Goal: Navigation & Orientation: Find specific page/section

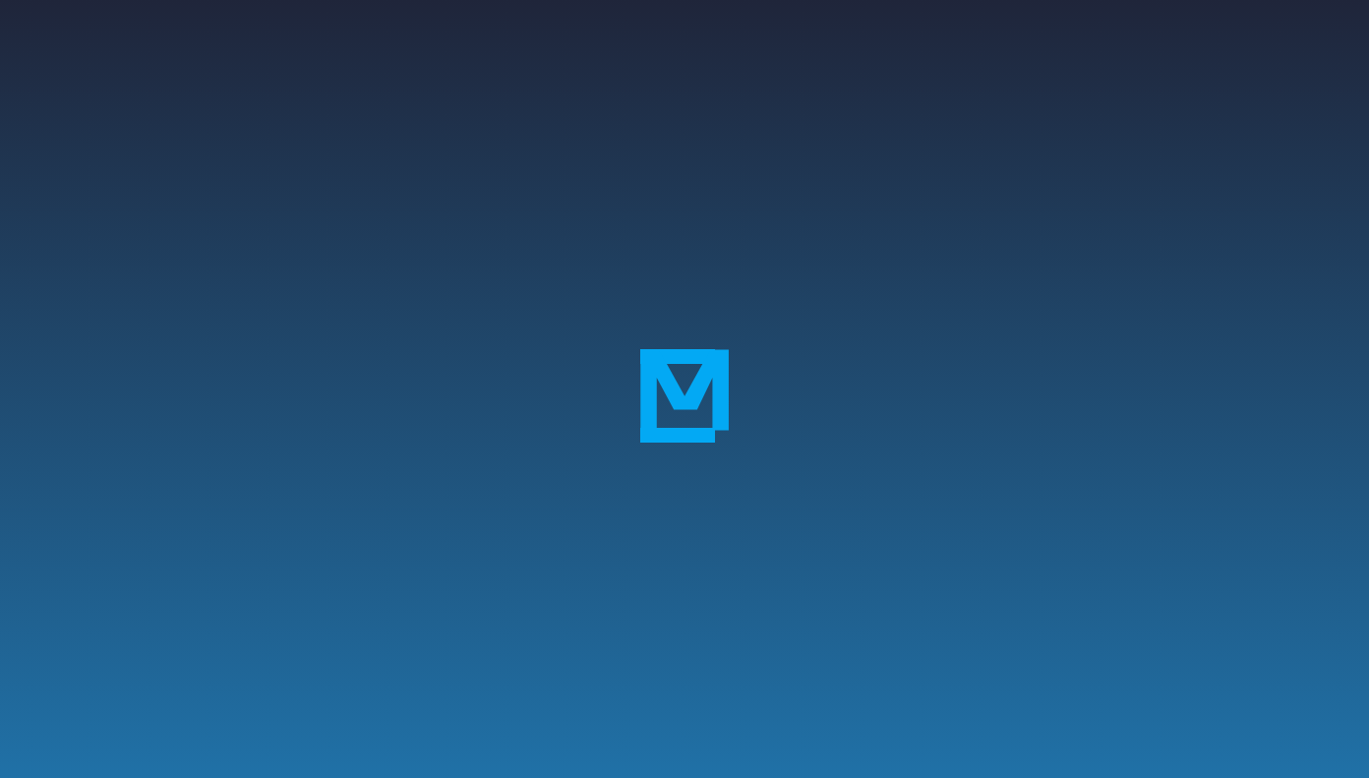
scroll to position [305, 0]
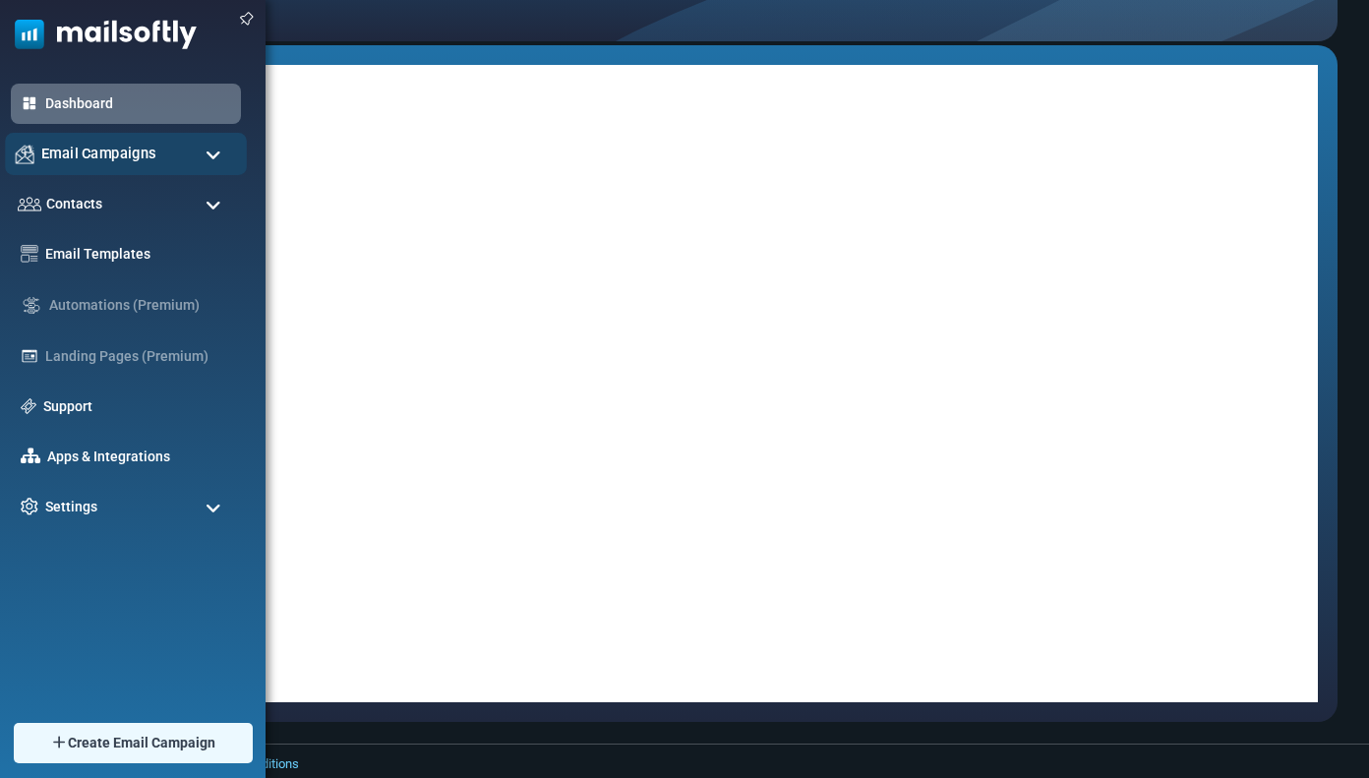
click at [87, 165] on div "Email Campaigns" at bounding box center [126, 154] width 242 height 42
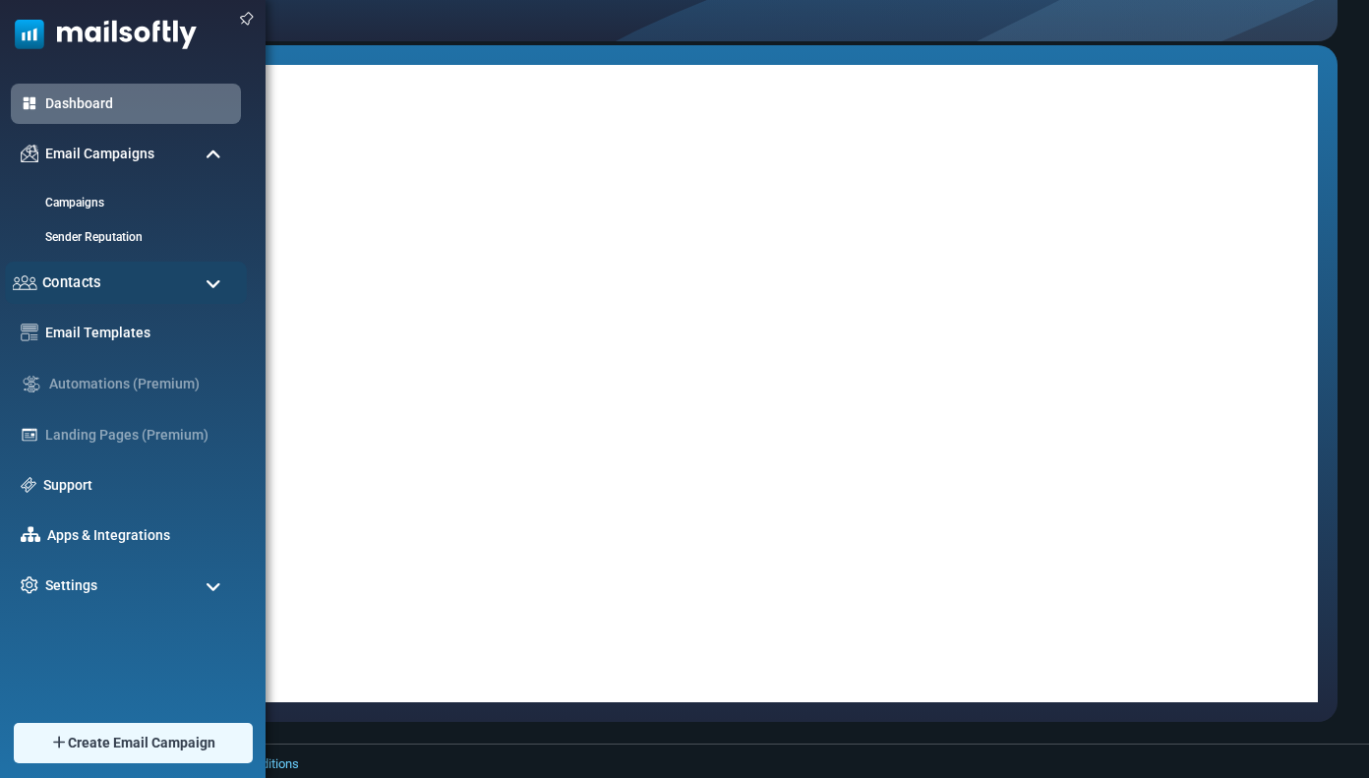
click at [112, 271] on div "Contacts" at bounding box center [126, 283] width 242 height 42
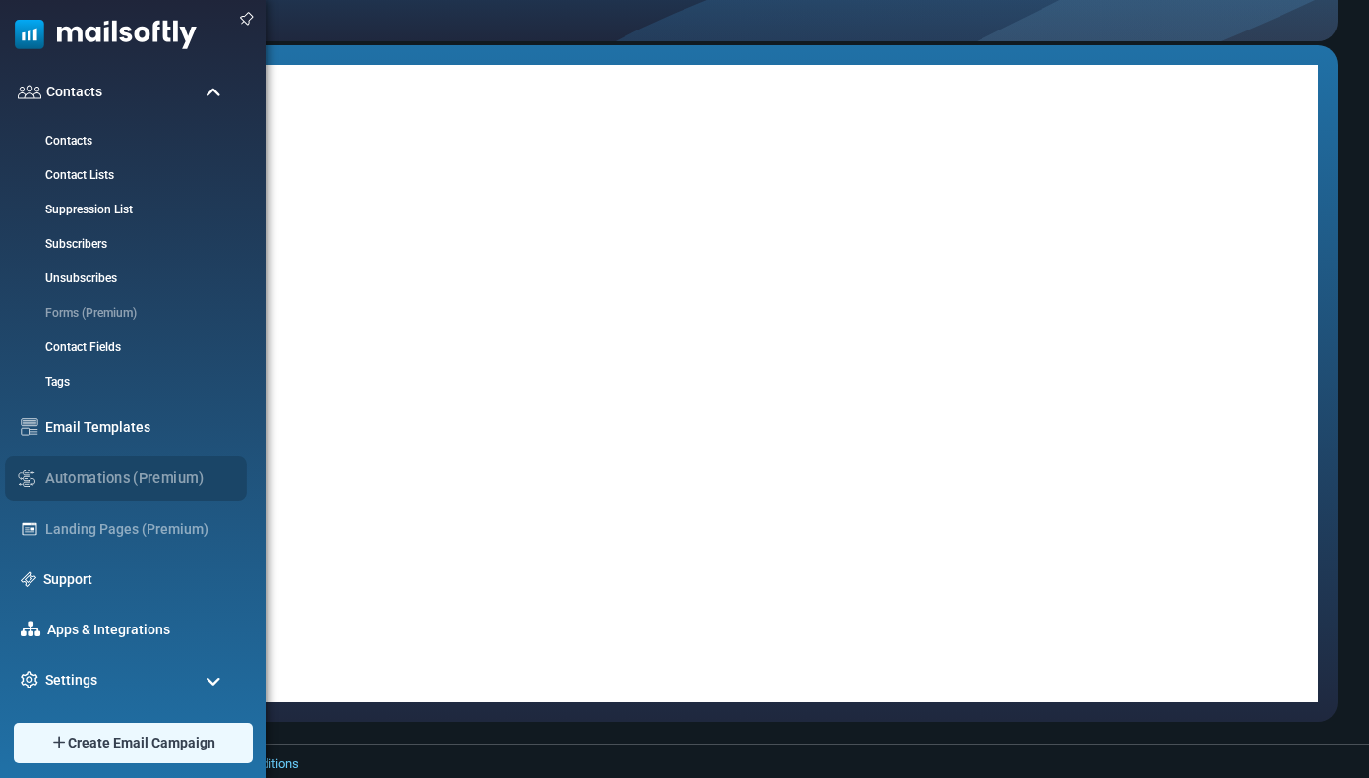
scroll to position [43, 0]
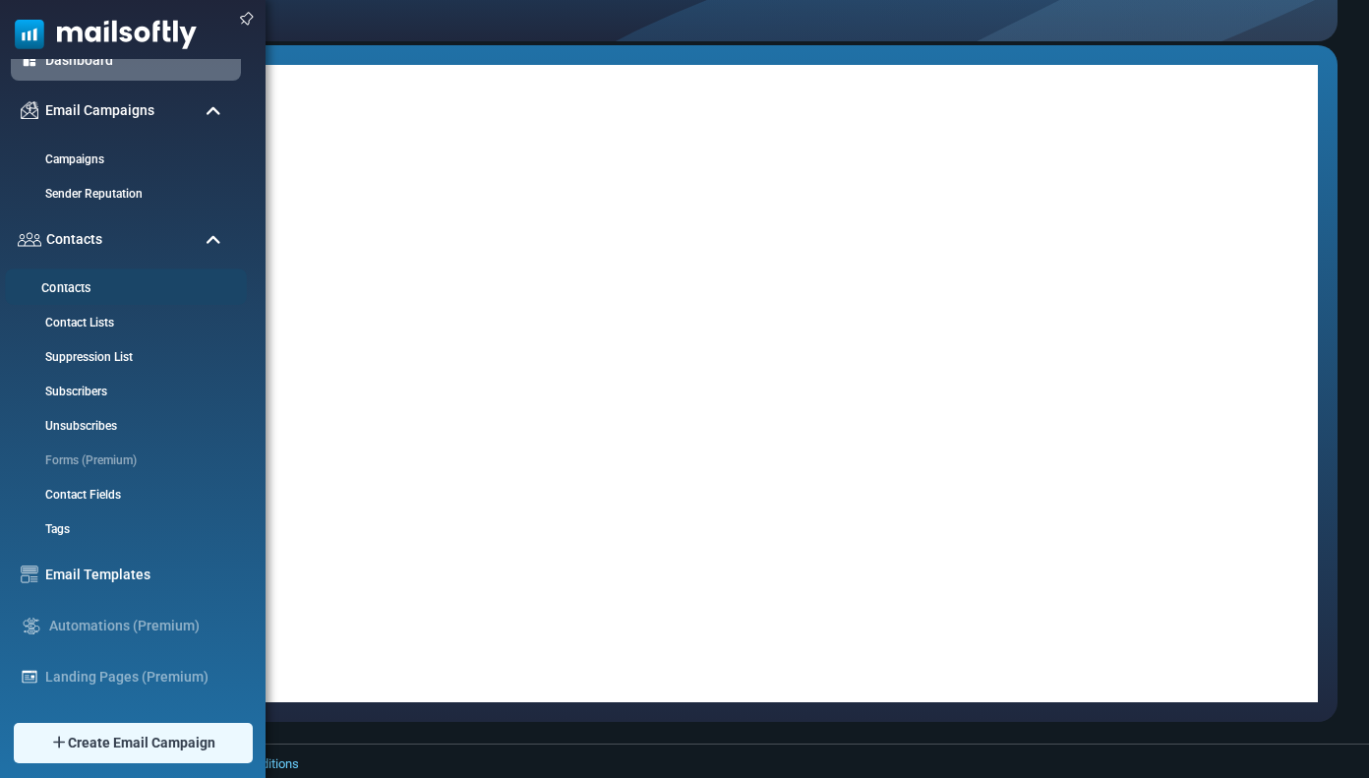
click at [117, 289] on link "Contacts" at bounding box center [123, 288] width 236 height 19
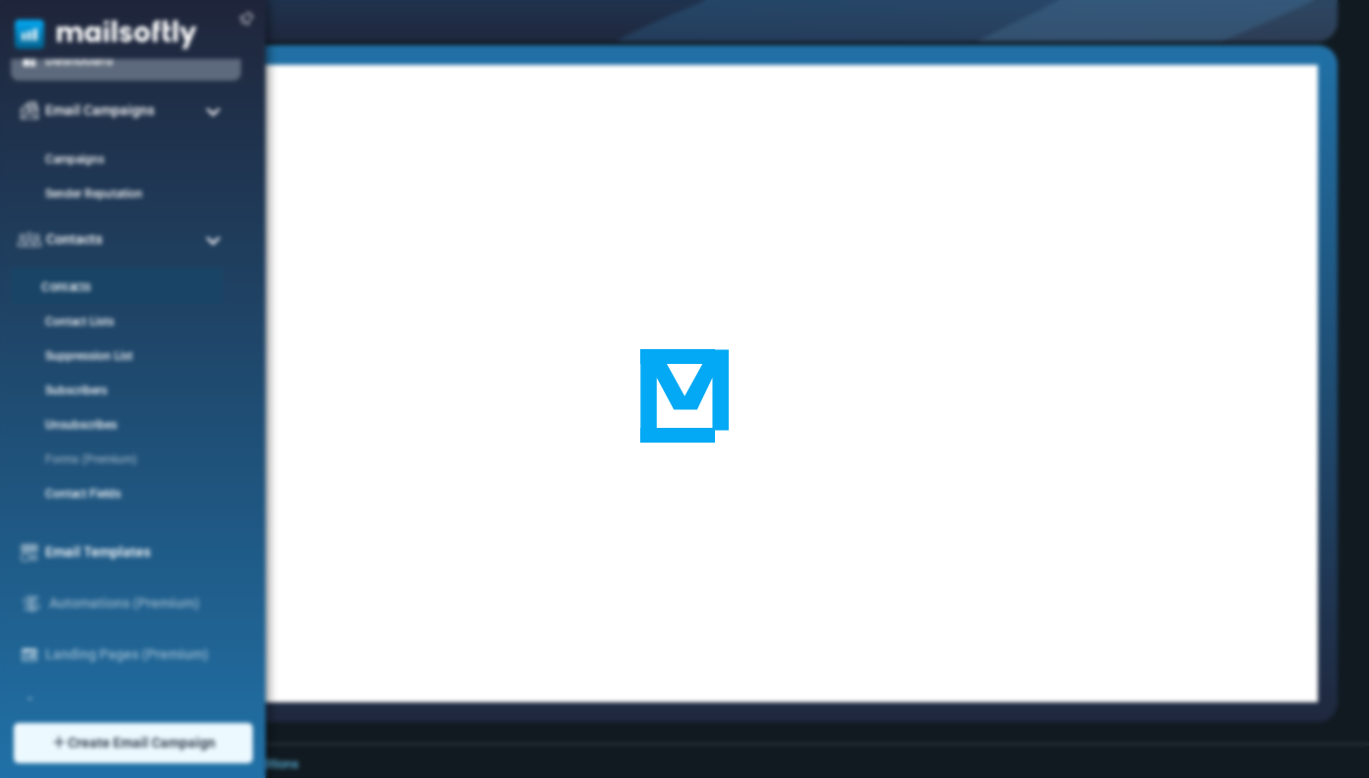
scroll to position [0, 0]
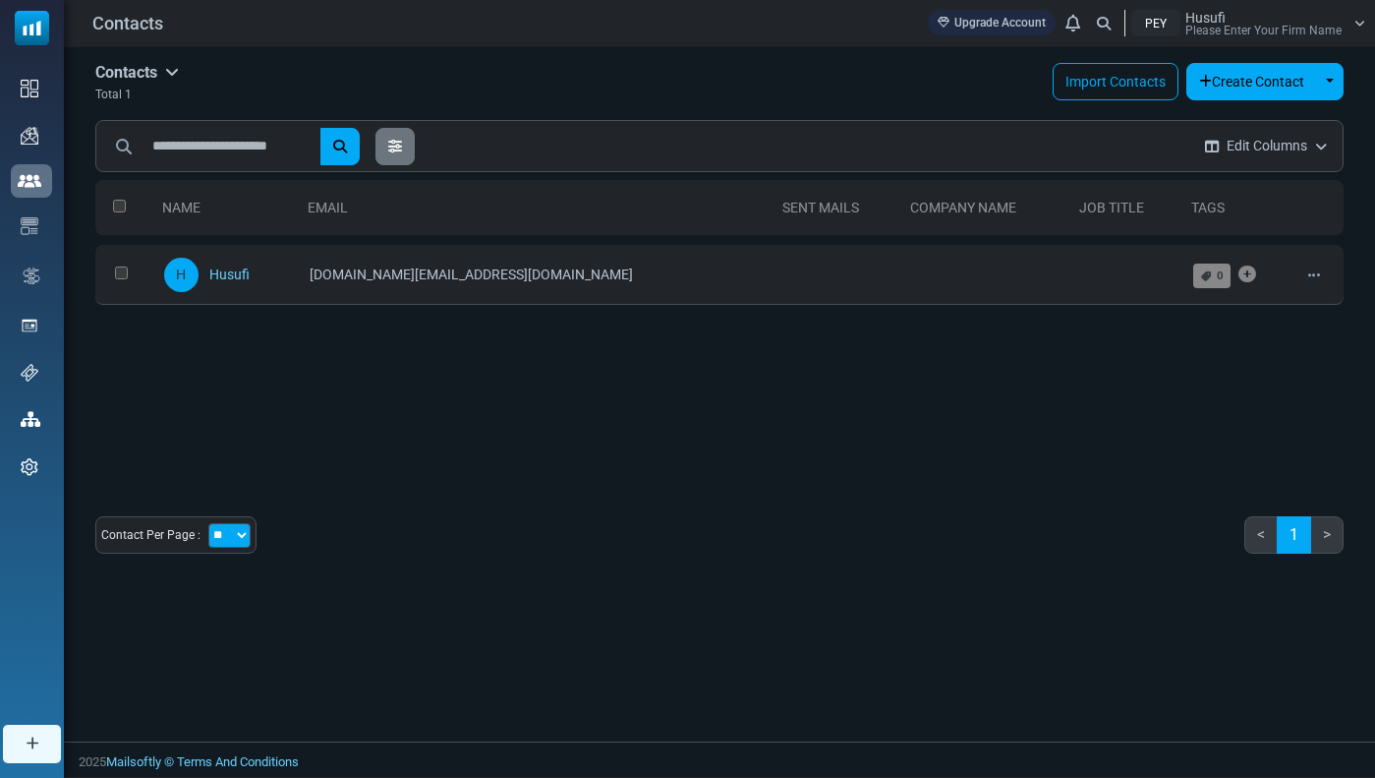
click at [1270, 15] on div "Husufi Please Enter Your Firm Name" at bounding box center [1264, 24] width 156 height 26
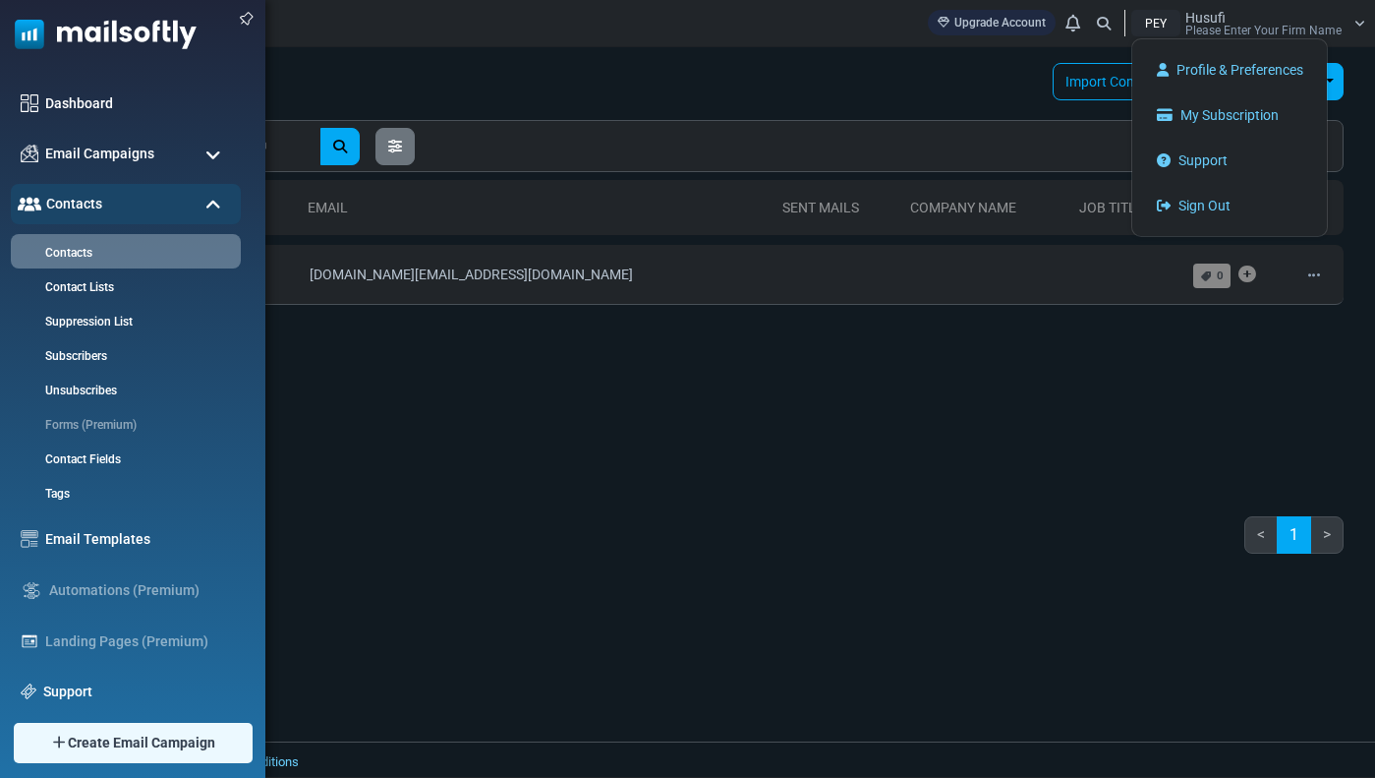
click at [29, 38] on img at bounding box center [98, 29] width 197 height 59
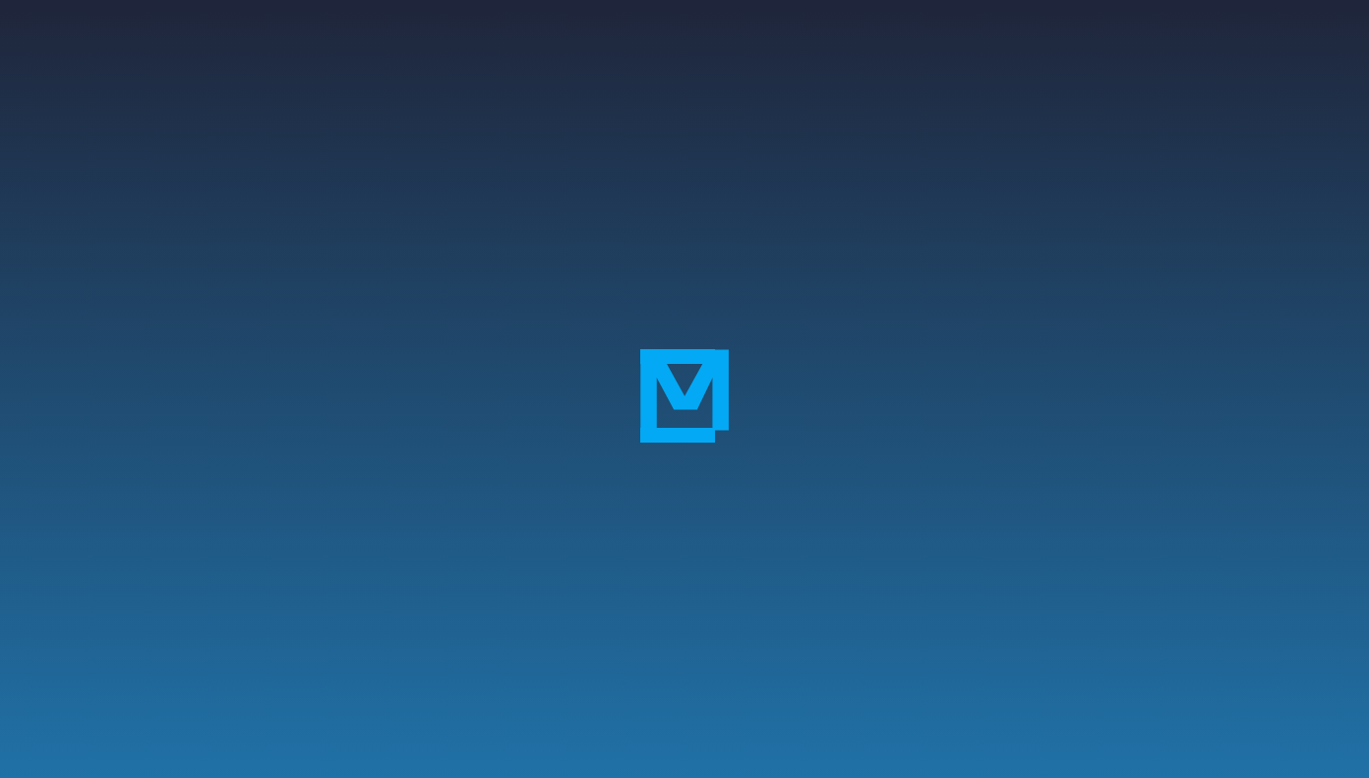
scroll to position [305, 0]
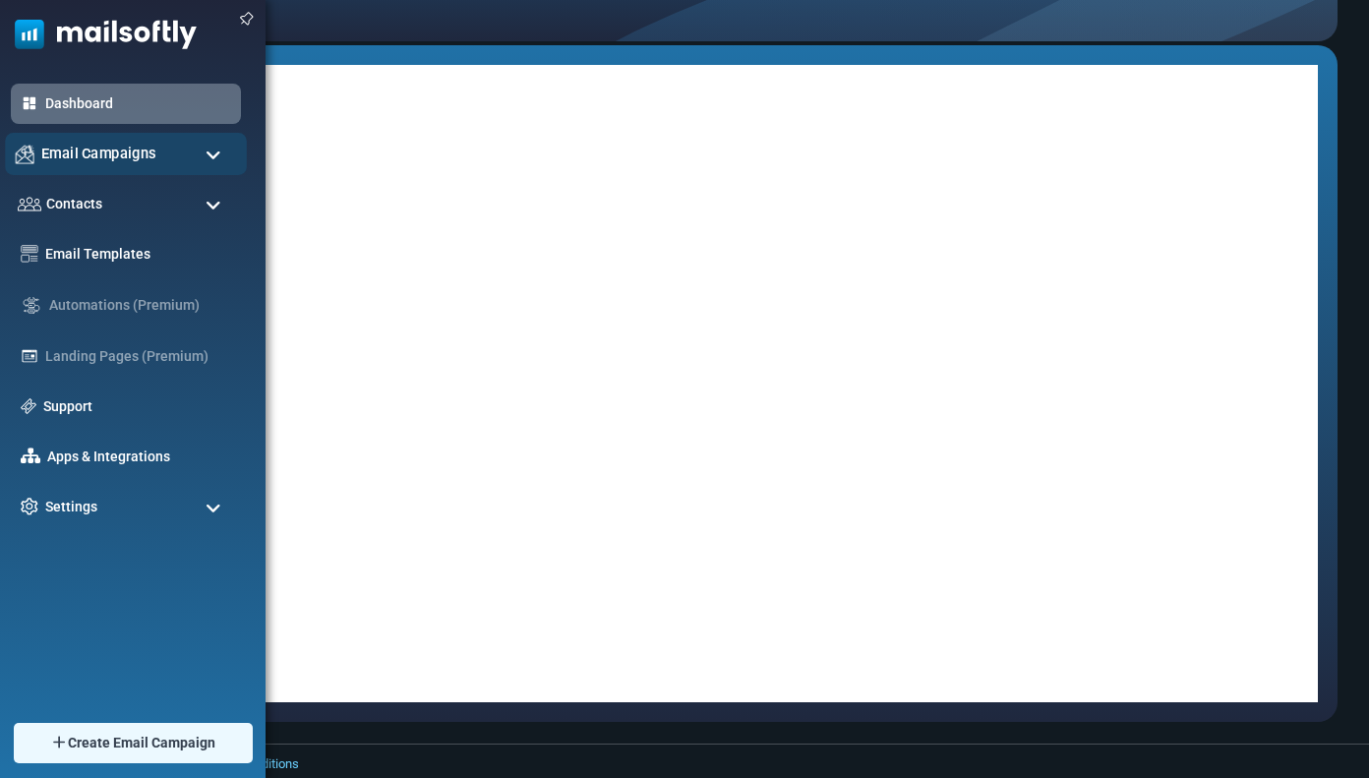
click at [144, 151] on span "Email Campaigns" at bounding box center [98, 154] width 115 height 22
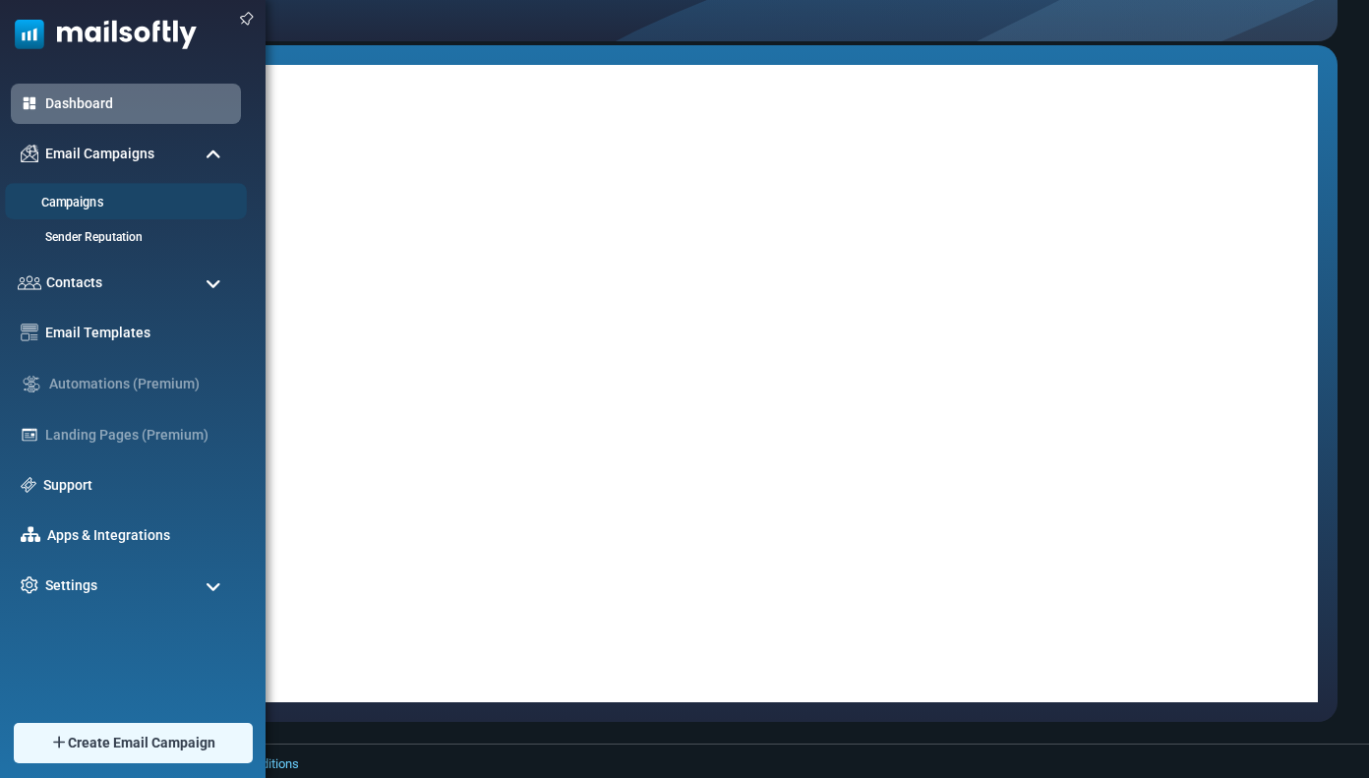
click at [102, 192] on li "Campaigns" at bounding box center [126, 201] width 242 height 36
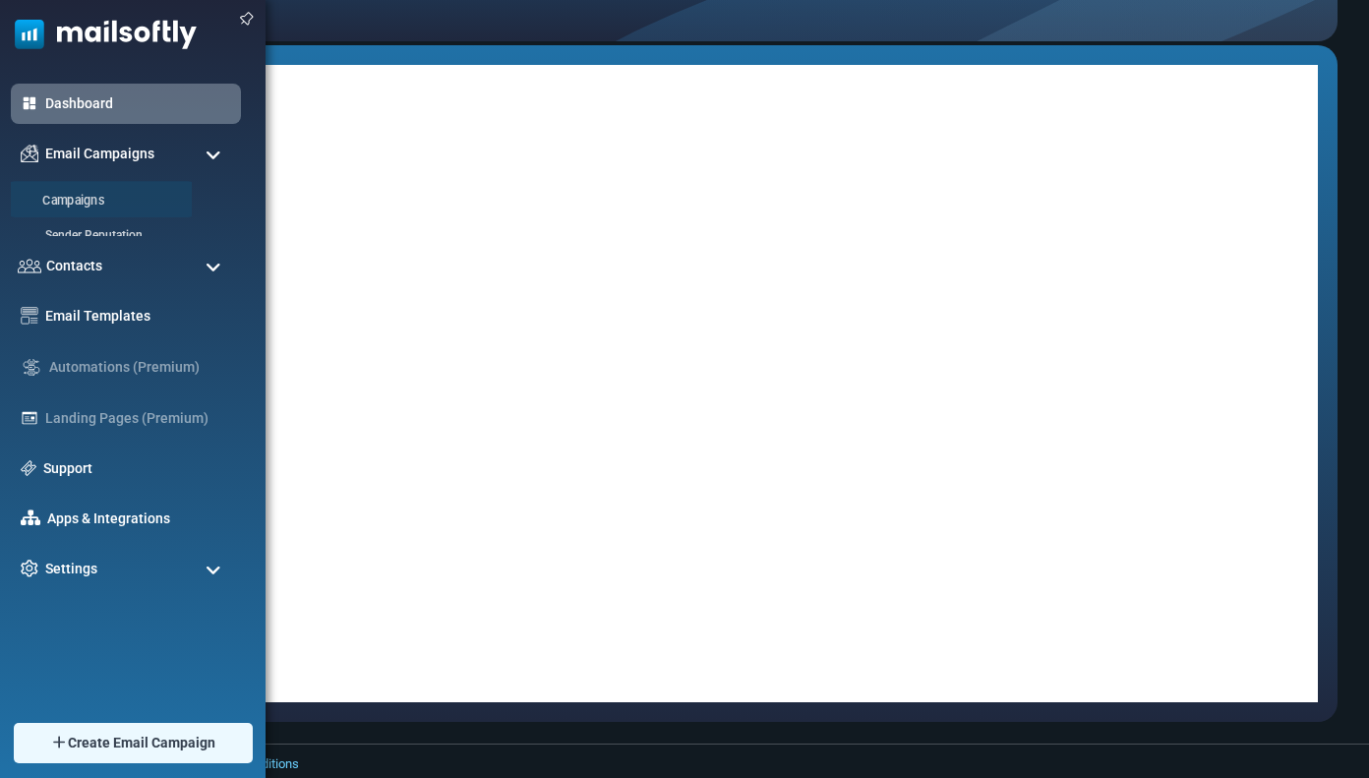
click at [92, 256] on span "Contacts" at bounding box center [74, 266] width 56 height 21
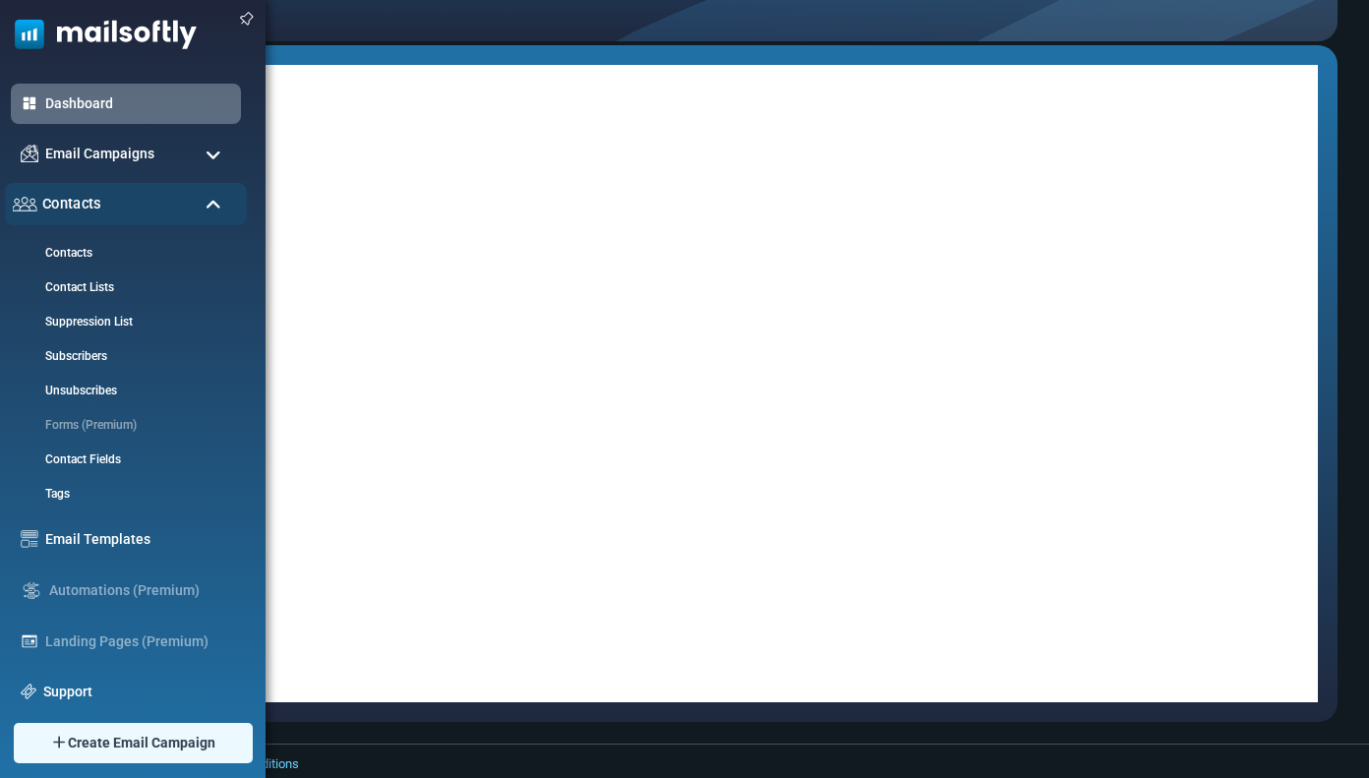
click at [89, 201] on span "Contacts" at bounding box center [71, 204] width 59 height 22
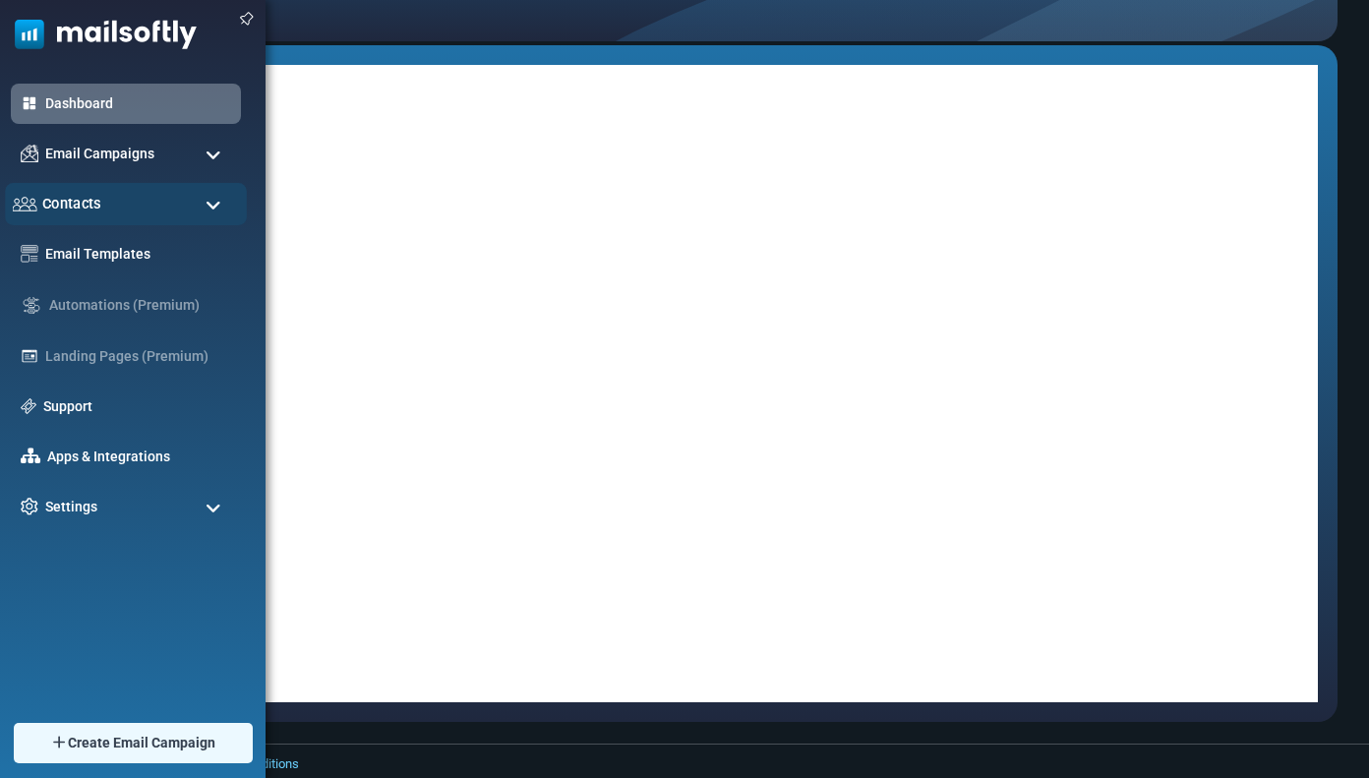
click at [89, 204] on span "Contacts" at bounding box center [71, 204] width 59 height 22
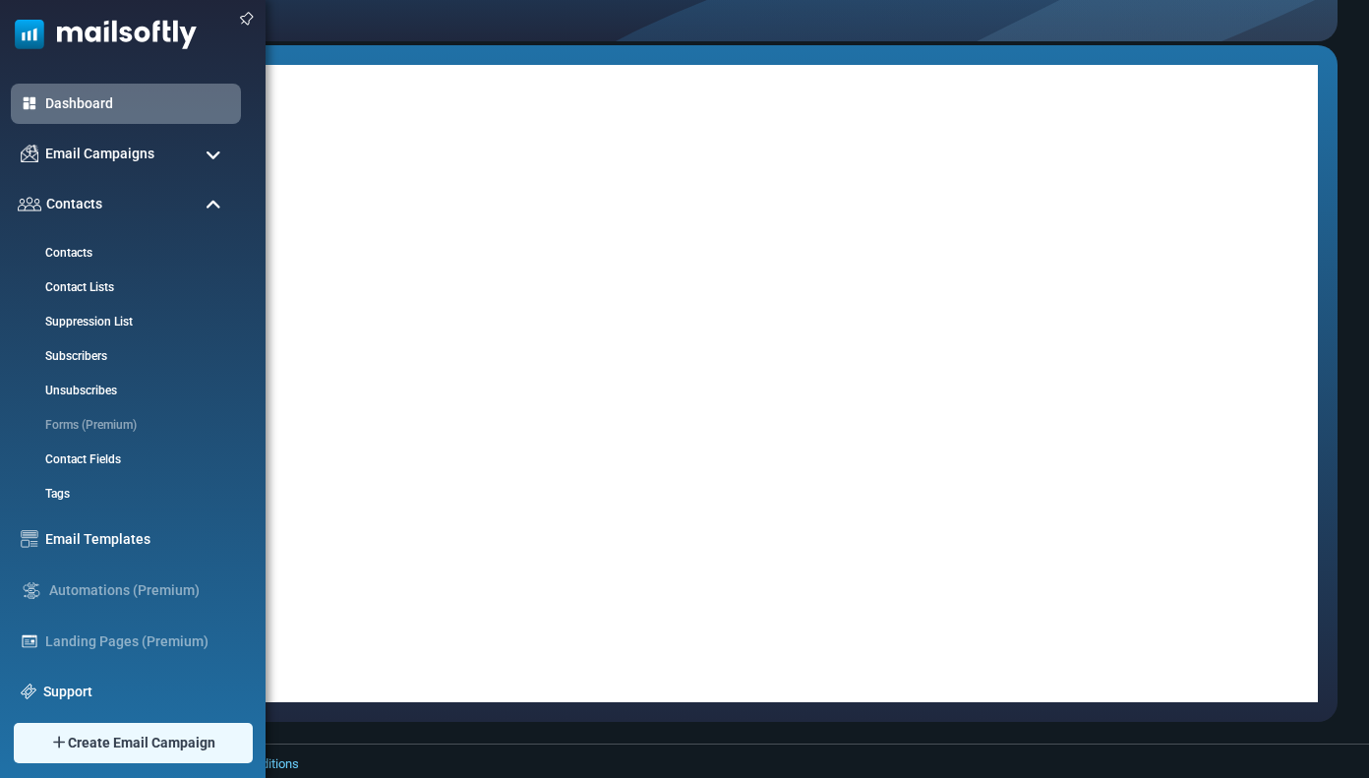
click at [99, 180] on ul "Dashboard Email Campaigns Campaigns Sender Reputation Contacts Contacts Contact…" at bounding box center [128, 448] width 256 height 729
click at [102, 165] on div "Email Campaigns" at bounding box center [126, 154] width 242 height 42
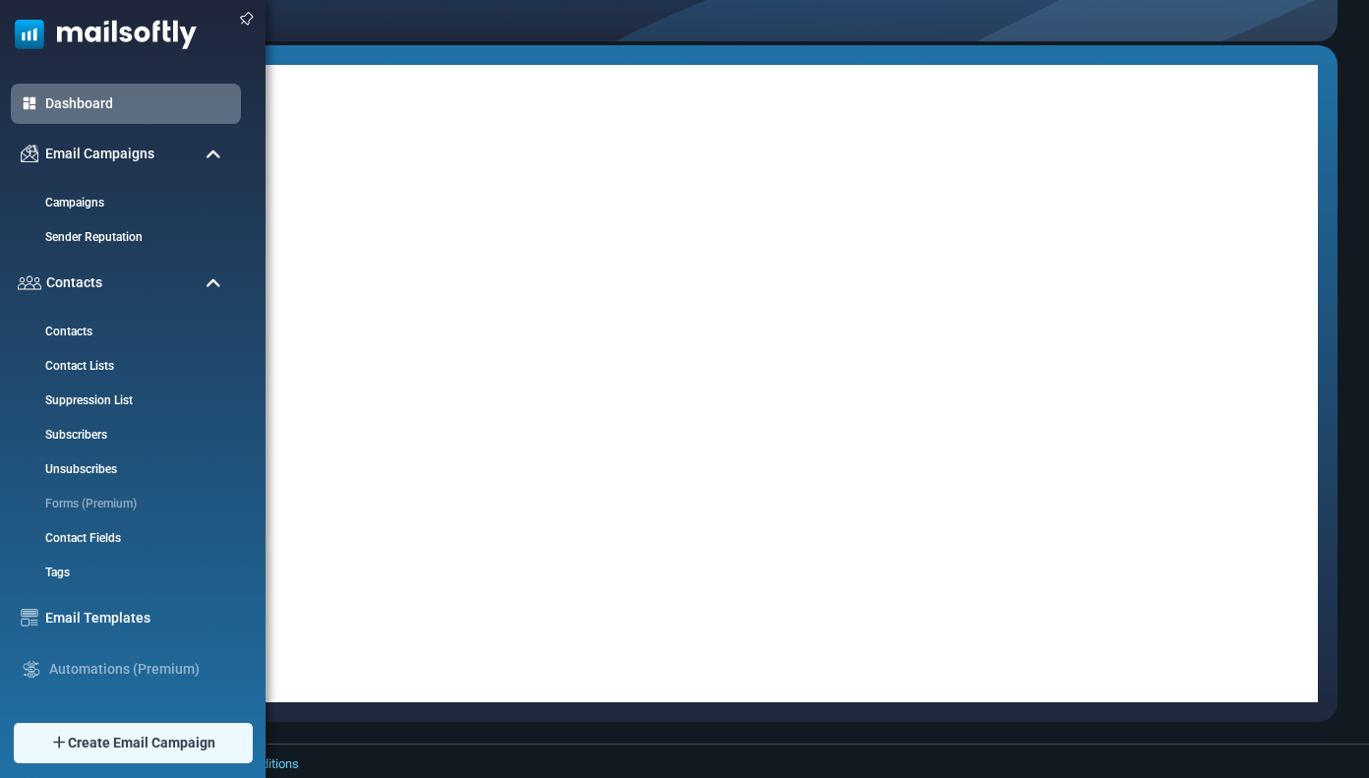
click at [101, 180] on ul "Campaigns Sender Reputation" at bounding box center [126, 213] width 230 height 79
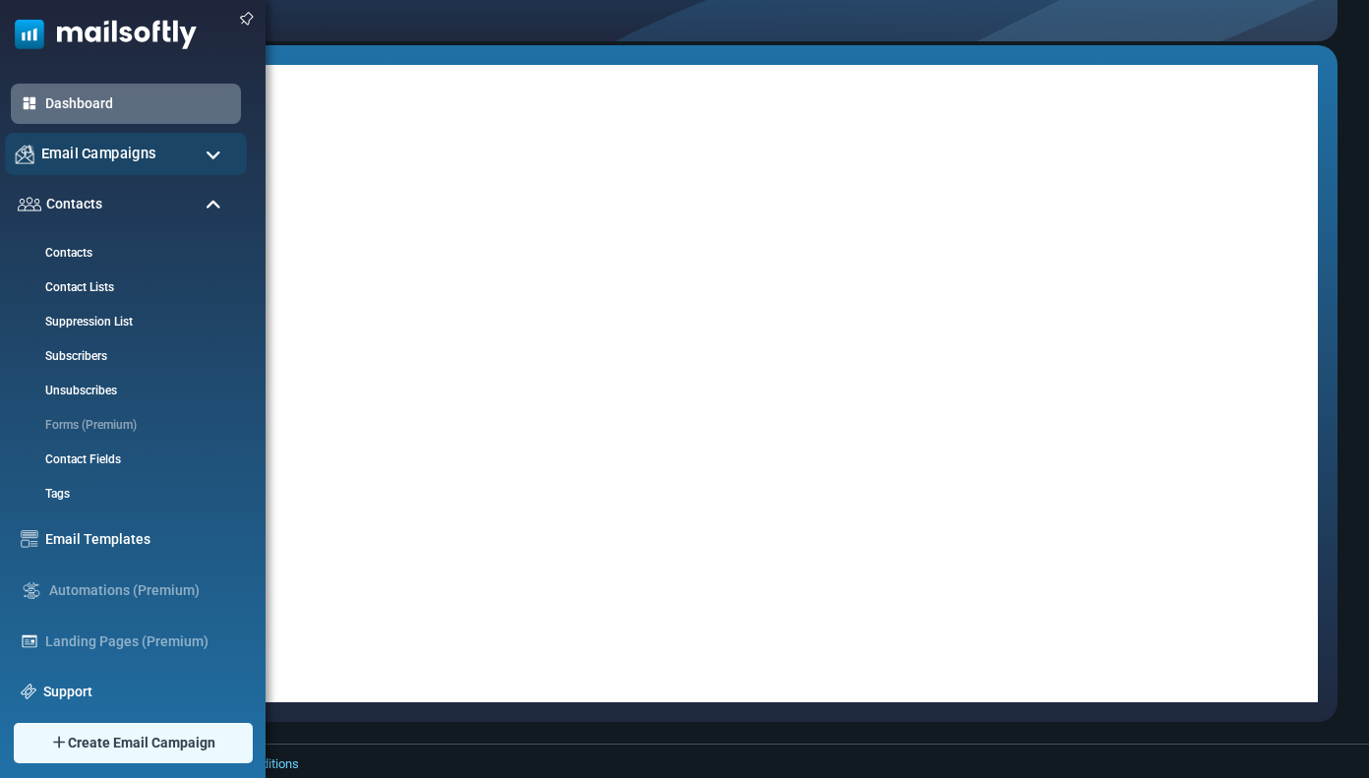
click at [109, 146] on span "Email Campaigns" at bounding box center [98, 154] width 115 height 22
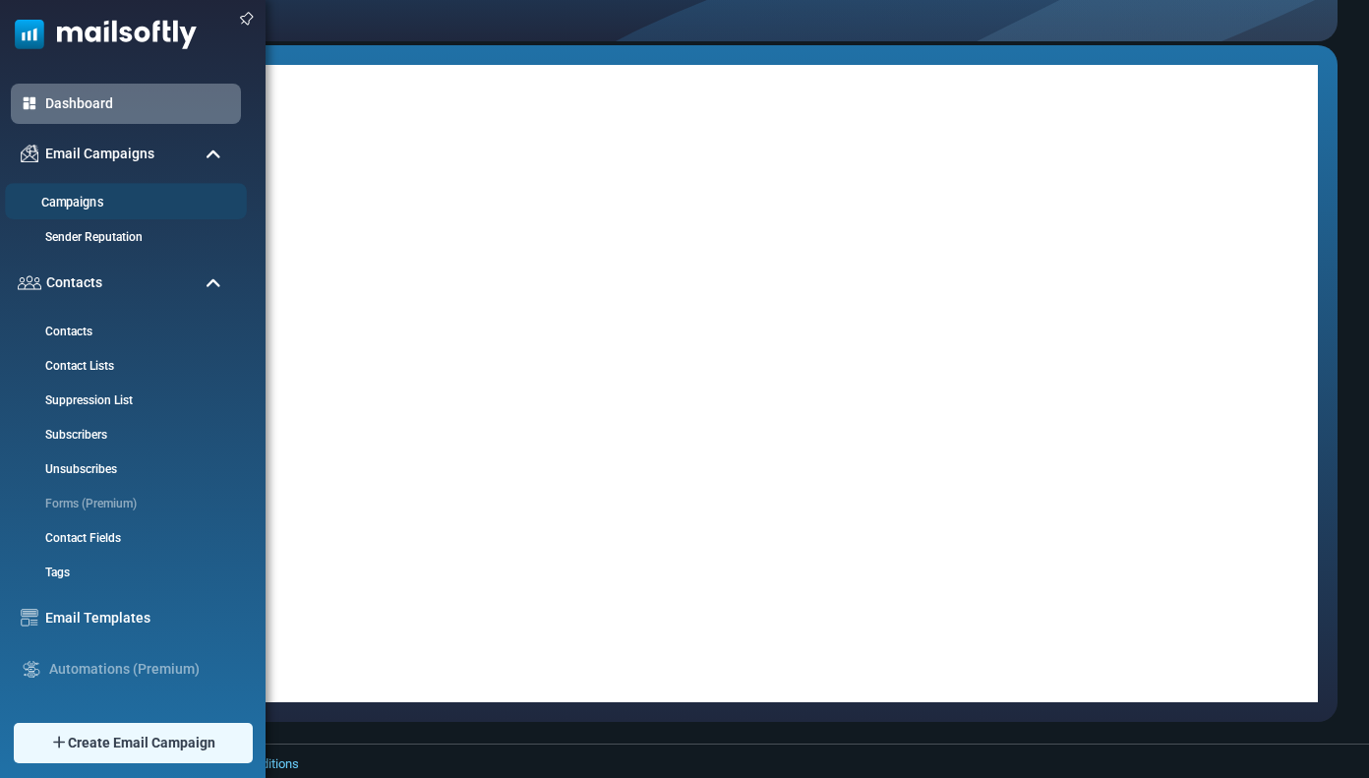
click at [75, 205] on link "Campaigns" at bounding box center [123, 203] width 236 height 19
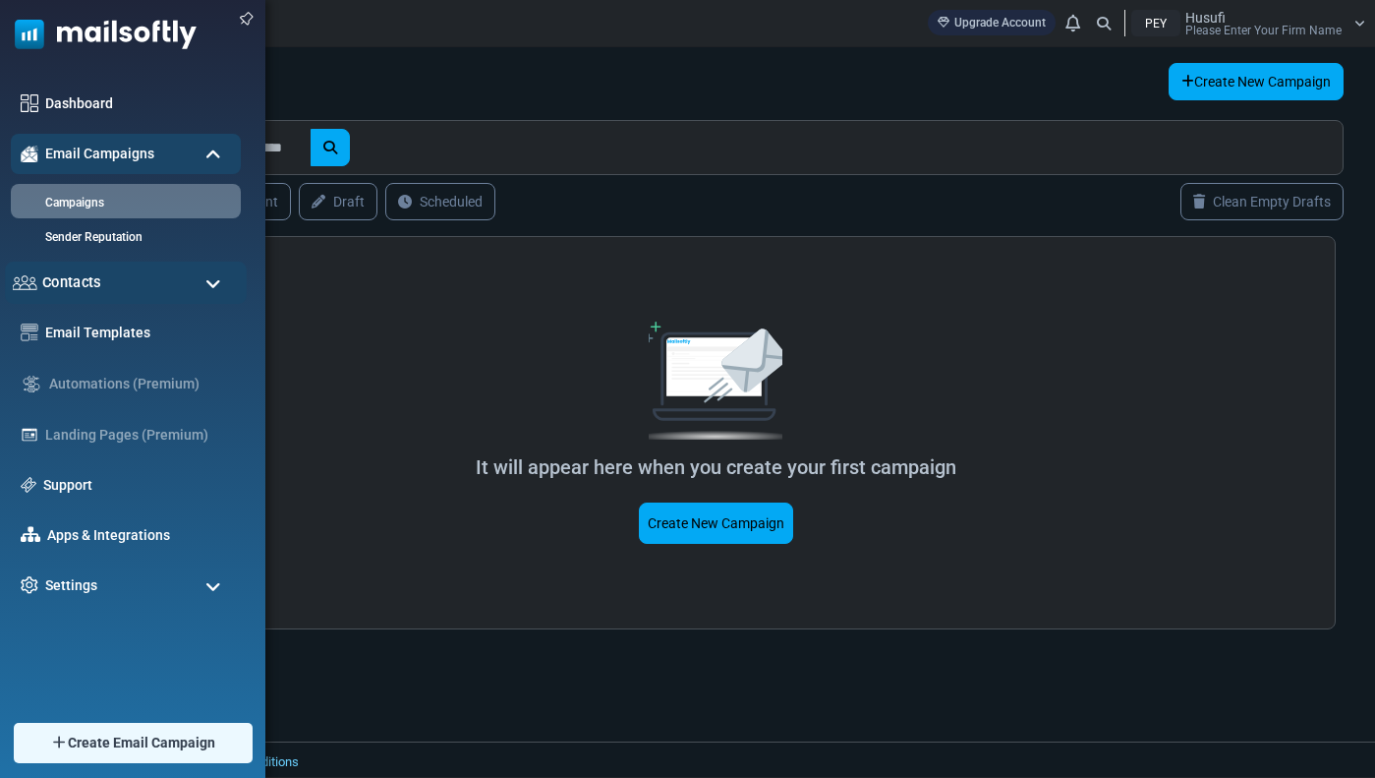
click at [119, 273] on div "Contacts" at bounding box center [126, 283] width 242 height 42
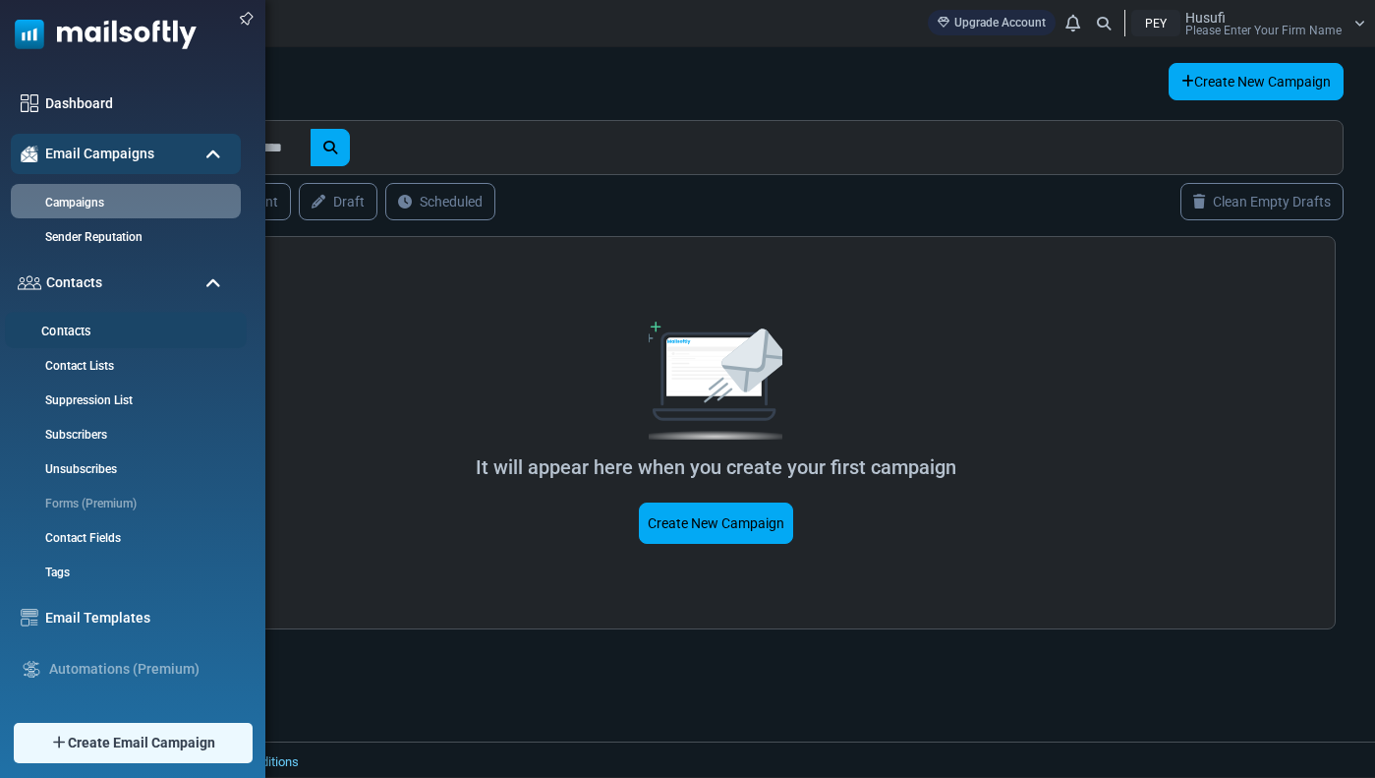
click at [102, 328] on link "Contacts" at bounding box center [123, 331] width 236 height 19
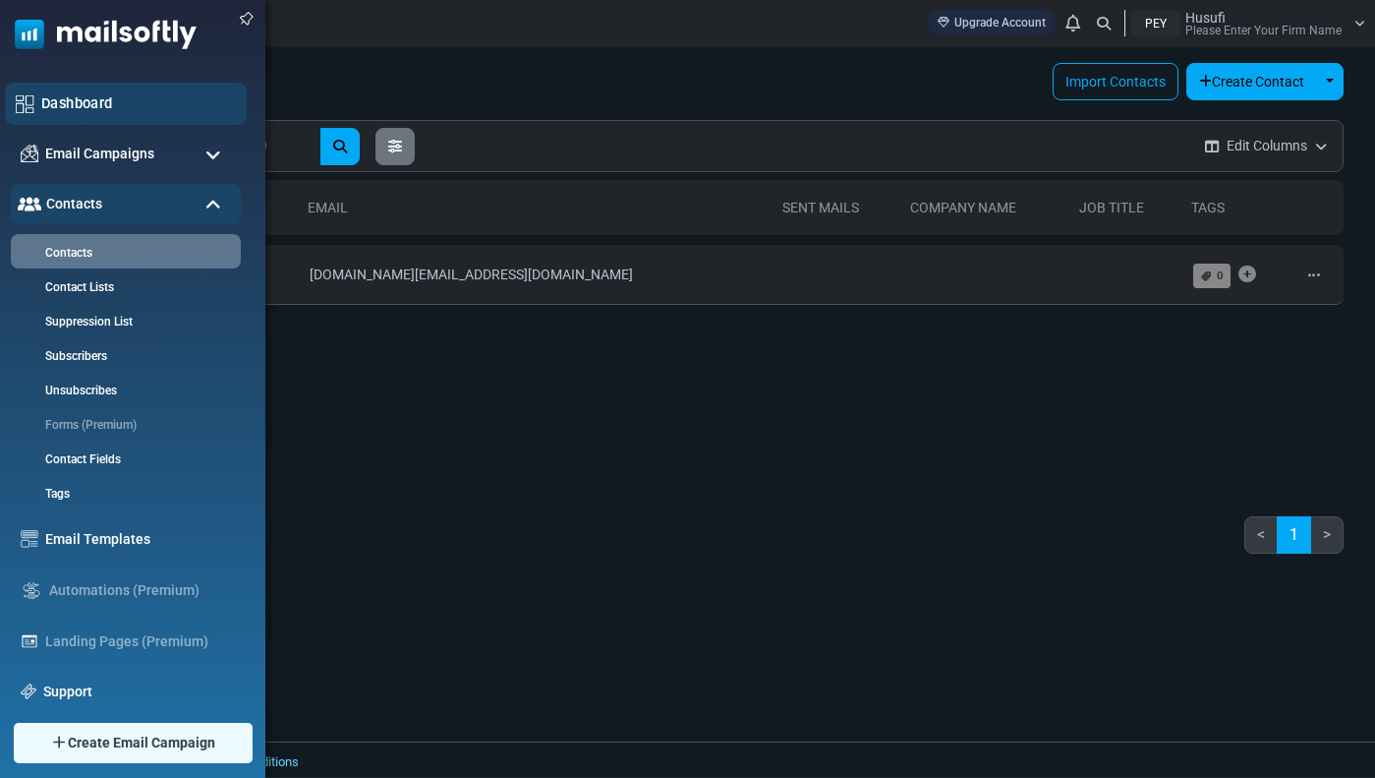
click at [173, 109] on link "Dashboard" at bounding box center [138, 103] width 195 height 22
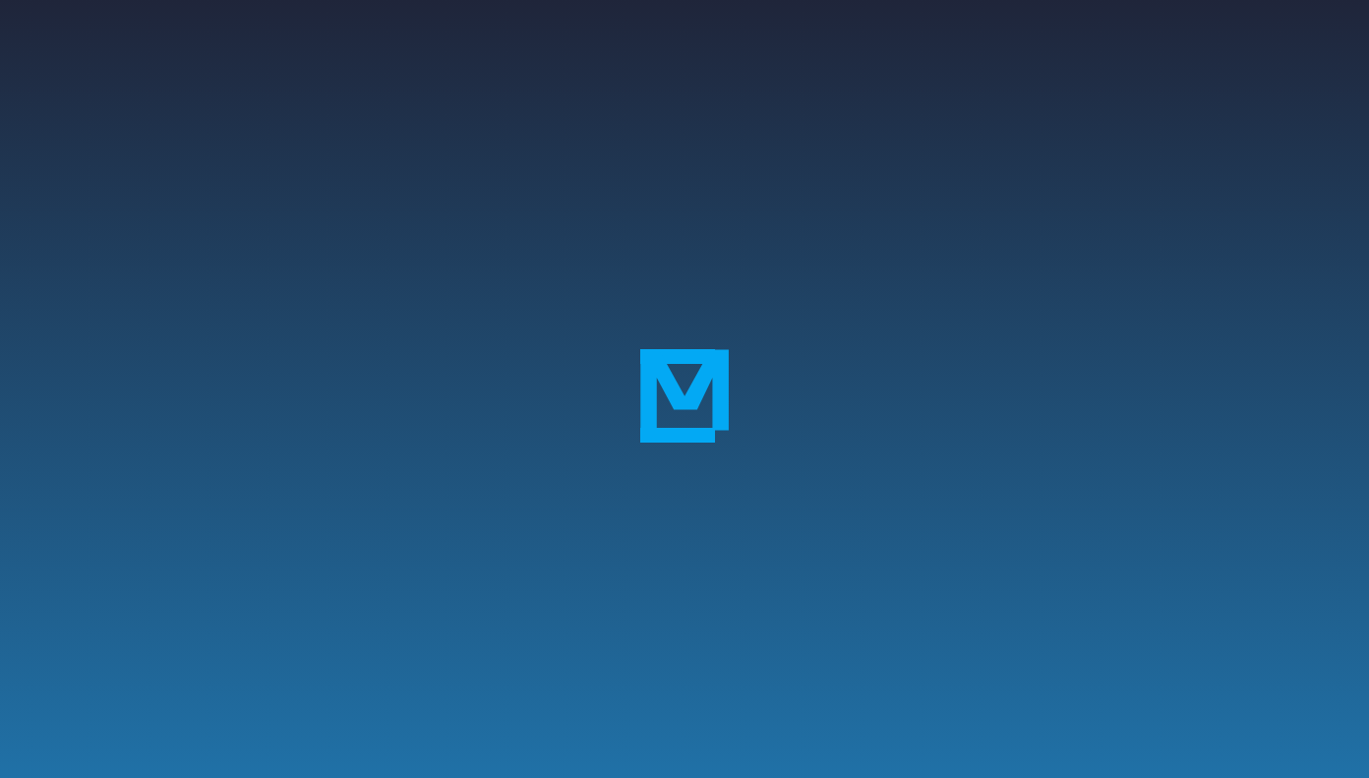
scroll to position [305, 0]
